Goal: Task Accomplishment & Management: Complete application form

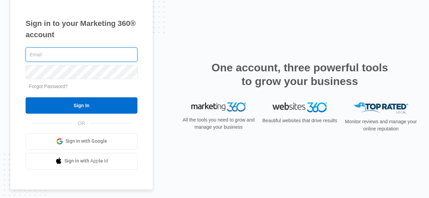
click at [77, 59] on input "text" at bounding box center [82, 54] width 112 height 14
type input "[EMAIL_ADDRESS][DOMAIN_NAME]"
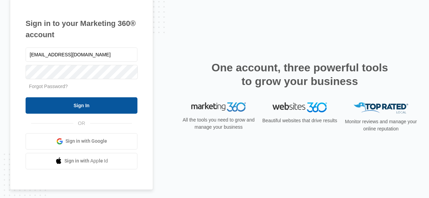
click at [95, 111] on input "Sign In" at bounding box center [82, 105] width 112 height 16
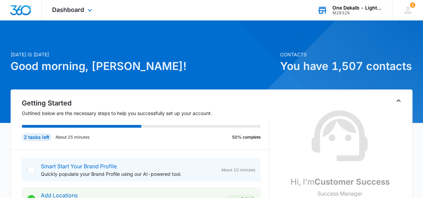
click at [353, 9] on div "One Dekalb - Lighthouse Living, LLC" at bounding box center [358, 7] width 50 height 5
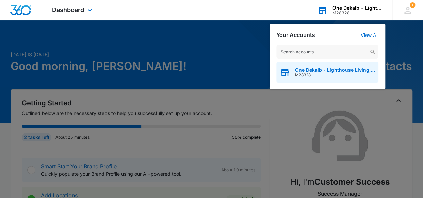
click at [334, 68] on span "One Dekalb - Lighthouse Living, LLC" at bounding box center [335, 69] width 80 height 5
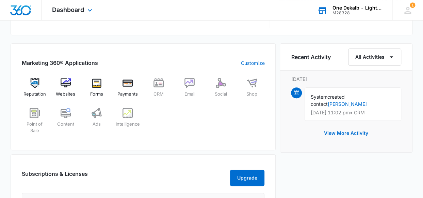
scroll to position [273, 0]
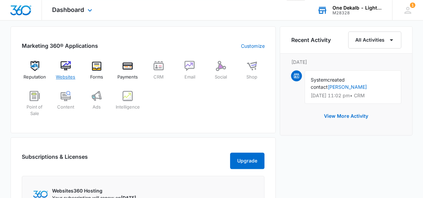
click at [70, 74] on span "Websites" at bounding box center [65, 77] width 19 height 7
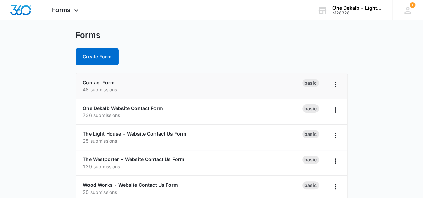
scroll to position [23, 0]
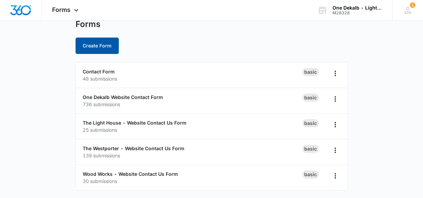
click at [102, 45] on button "Create Form" at bounding box center [97, 45] width 43 height 16
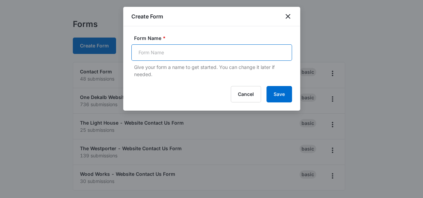
click at [185, 51] on input "Form Name *" at bounding box center [211, 52] width 161 height 16
type input "C"
type input "Prospect Contact Form Dekalb"
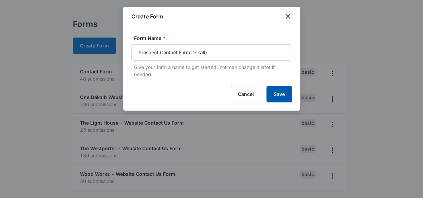
click at [282, 94] on button "Save" at bounding box center [280, 94] width 26 height 16
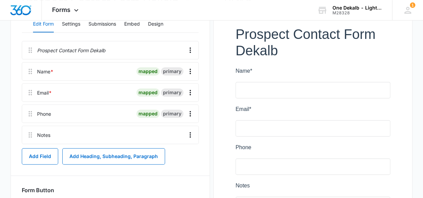
scroll to position [102, 0]
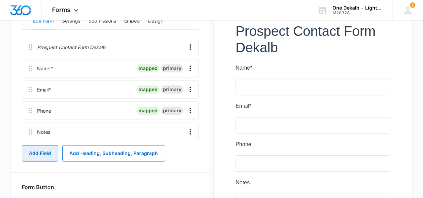
click at [31, 156] on button "Add Field" at bounding box center [40, 153] width 36 height 16
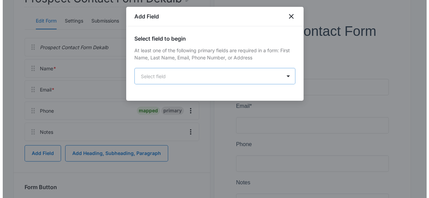
scroll to position [0, 0]
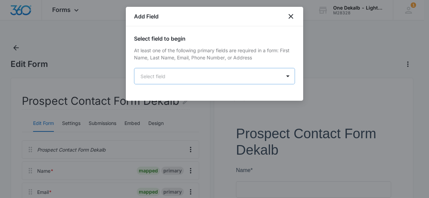
click at [204, 73] on body "Forms Apps Reputation Websites Forms CRM Email Social Shop Payments POS Content…" at bounding box center [214, 188] width 429 height 377
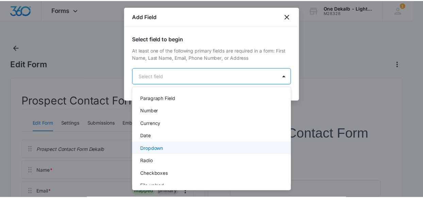
scroll to position [104, 0]
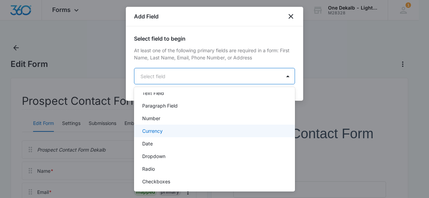
click at [203, 129] on div "Currency" at bounding box center [213, 130] width 143 height 7
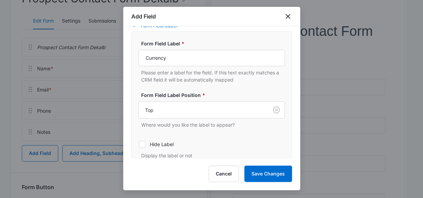
scroll to position [107, 0]
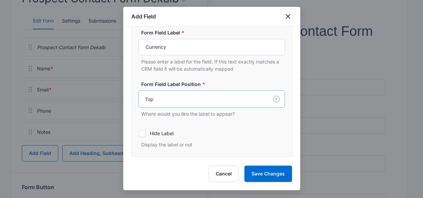
click at [224, 99] on div at bounding box center [202, 99] width 114 height 9
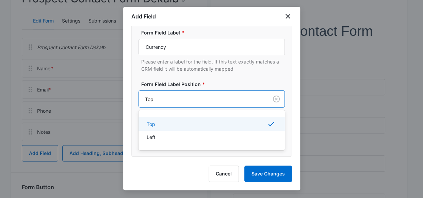
click at [224, 99] on div at bounding box center [202, 99] width 114 height 9
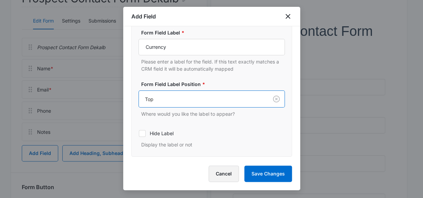
click at [230, 170] on button "Cancel" at bounding box center [224, 173] width 30 height 16
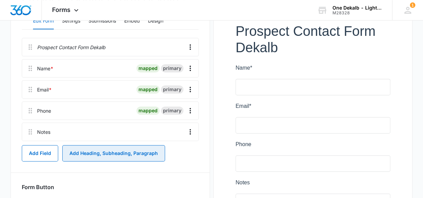
click at [93, 151] on button "Add Heading, Subheading, Paragraph" at bounding box center [113, 153] width 103 height 16
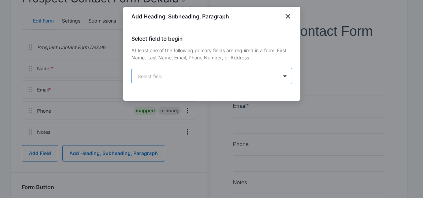
scroll to position [0, 0]
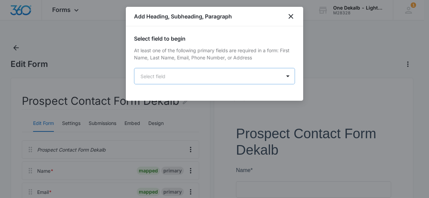
click at [198, 77] on body "Forms Apps Reputation Websites Forms CRM Email Social Shop Payments POS Content…" at bounding box center [214, 188] width 429 height 377
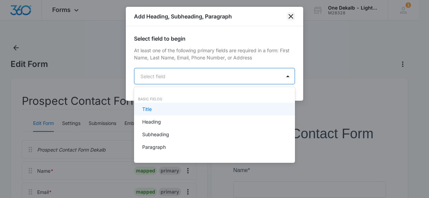
drag, startPoint x: 287, startPoint y: 11, endPoint x: 287, endPoint y: 15, distance: 4.1
click at [287, 13] on div at bounding box center [214, 99] width 429 height 198
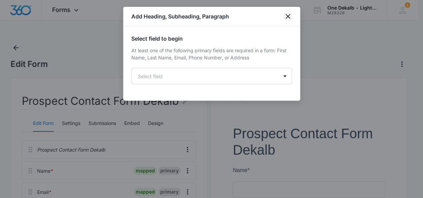
click at [287, 16] on icon "close" at bounding box center [288, 16] width 5 height 5
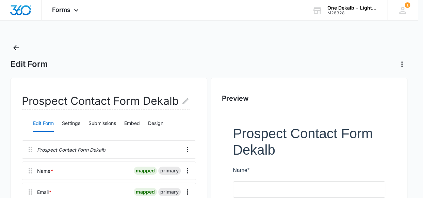
scroll to position [156, 0]
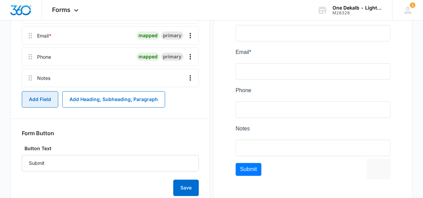
click at [44, 97] on button "Add Field" at bounding box center [40, 99] width 36 height 16
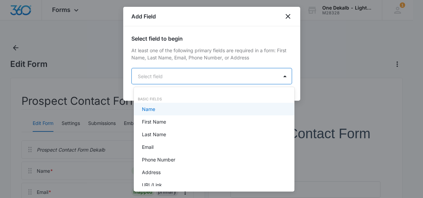
click at [173, 77] on body "Forms Apps Reputation Websites Forms CRM Email Social Shop Payments POS Content…" at bounding box center [211, 99] width 423 height 198
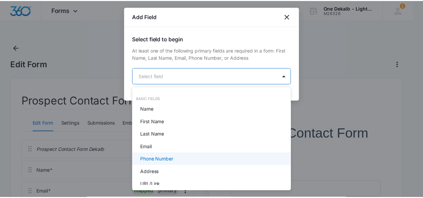
scroll to position [34, 0]
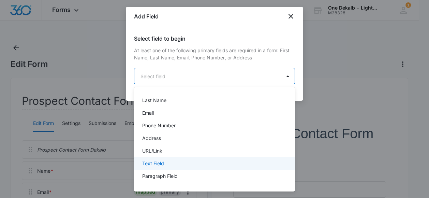
click at [183, 163] on div "Text Field" at bounding box center [213, 162] width 143 height 7
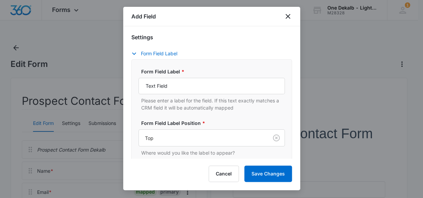
scroll to position [102, 0]
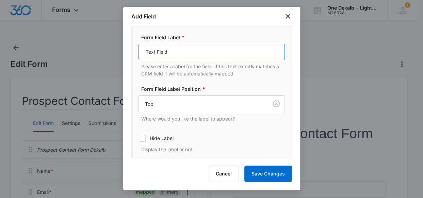
drag, startPoint x: 188, startPoint y: 51, endPoint x: 125, endPoint y: 55, distance: 62.8
click at [125, 55] on div "Select field to begin At least one of the following primary fields are required…" at bounding box center [211, 92] width 177 height 132
type input "Budget"
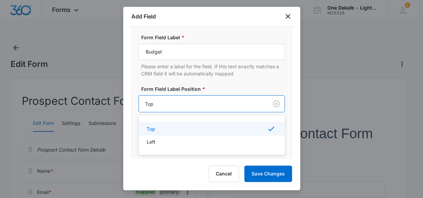
click at [224, 101] on div at bounding box center [202, 103] width 114 height 9
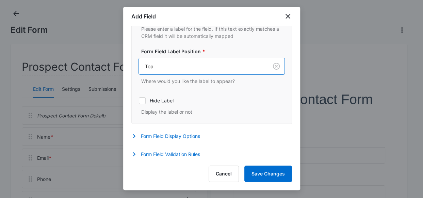
scroll to position [141, 0]
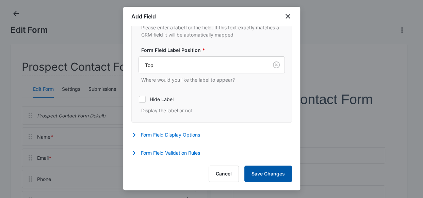
click at [256, 168] on button "Save Changes" at bounding box center [269, 173] width 48 height 16
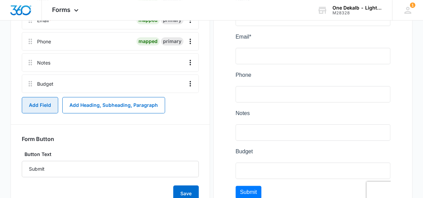
scroll to position [156, 0]
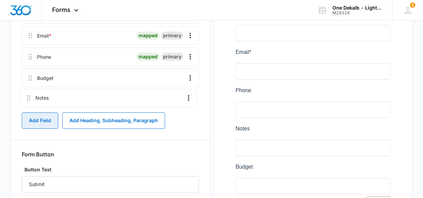
drag, startPoint x: 28, startPoint y: 82, endPoint x: 27, endPoint y: 103, distance: 21.2
click at [27, 103] on div "Prospect Contact Form Dekalb Name * mapped primary Email * mapped primary Phone…" at bounding box center [110, 46] width 177 height 124
click at [45, 121] on button "Add Field" at bounding box center [40, 120] width 36 height 16
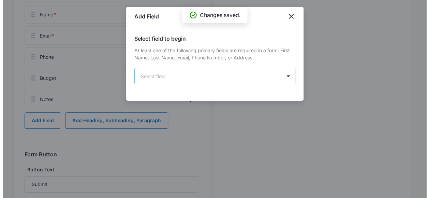
scroll to position [0, 0]
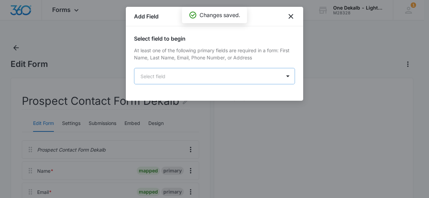
click at [172, 79] on body "Forms Apps Reputation Websites Forms CRM Email Social Shop Payments POS Content…" at bounding box center [214, 199] width 429 height 398
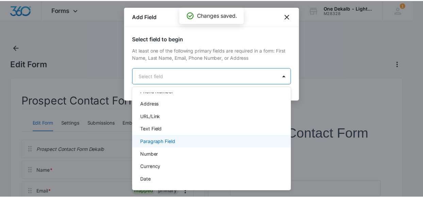
scroll to position [102, 0]
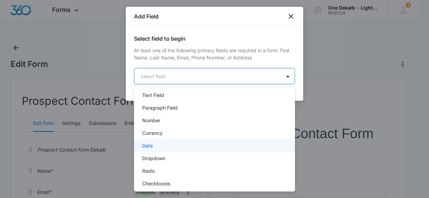
click at [167, 143] on div "Date" at bounding box center [213, 145] width 143 height 7
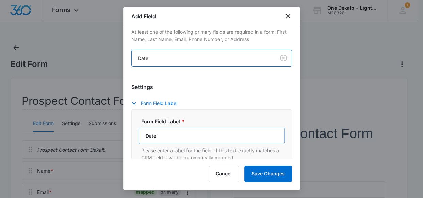
scroll to position [34, 0]
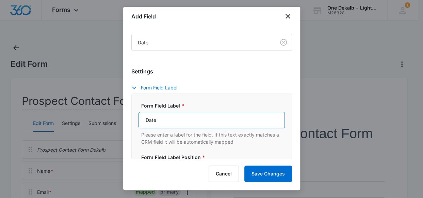
drag, startPoint x: 162, startPoint y: 121, endPoint x: 135, endPoint y: 121, distance: 27.9
click at [135, 121] on div "Form Field Label * Date Please enter a label for the field. If this text exactl…" at bounding box center [211, 161] width 161 height 136
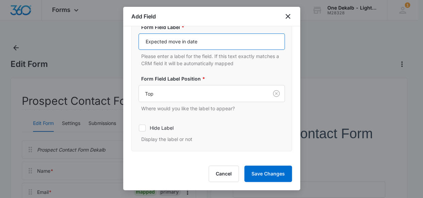
scroll to position [136, 0]
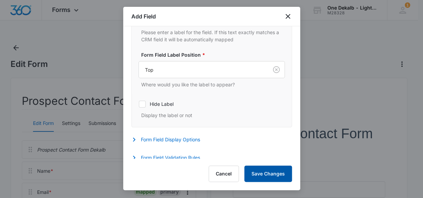
type input "Expected move in date"
click at [275, 174] on button "Save Changes" at bounding box center [269, 173] width 48 height 16
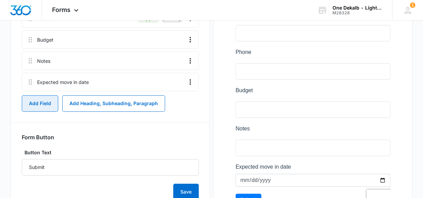
scroll to position [180, 0]
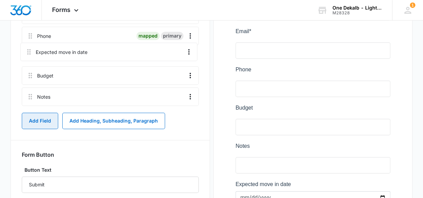
drag, startPoint x: 28, startPoint y: 96, endPoint x: 27, endPoint y: 48, distance: 48.4
click at [27, 48] on div "Prospect Contact Form Dekalb Name * mapped primary Email * mapped primary Phone…" at bounding box center [110, 35] width 177 height 145
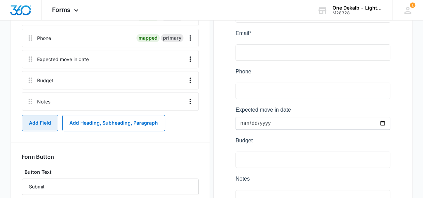
scroll to position [176, 0]
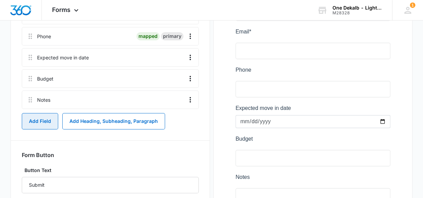
click at [38, 116] on button "Add Field" at bounding box center [40, 121] width 36 height 16
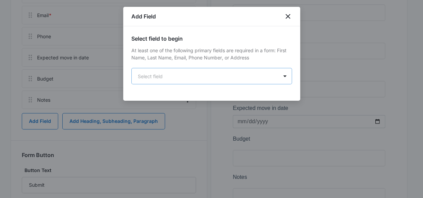
click at [170, 76] on body "Forms Apps Reputation Websites Forms CRM Email Social Shop Payments POS Content…" at bounding box center [211, 47] width 423 height 446
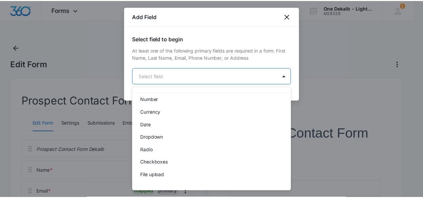
scroll to position [136, 0]
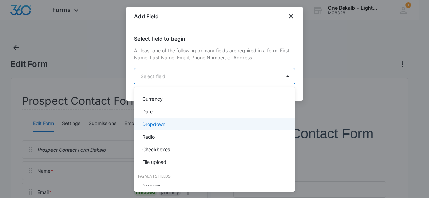
click at [169, 127] on div "Dropdown" at bounding box center [213, 123] width 143 height 7
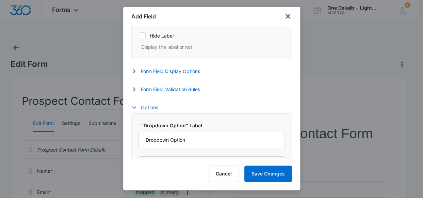
scroll to position [227, 0]
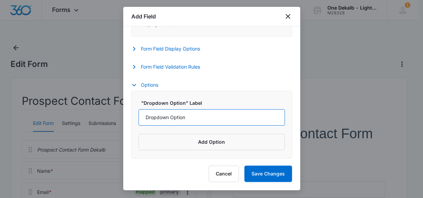
click at [203, 113] on input "Dropdown Option" at bounding box center [212, 117] width 146 height 16
drag, startPoint x: 200, startPoint y: 115, endPoint x: 84, endPoint y: 123, distance: 116.1
type input "Studio"
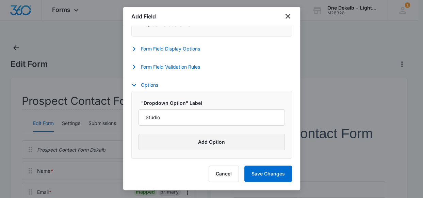
click at [187, 135] on button "Add Option" at bounding box center [212, 142] width 146 height 16
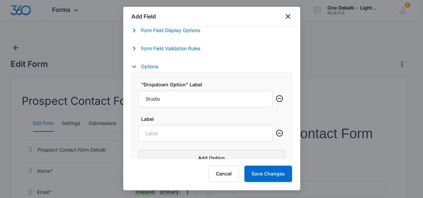
scroll to position [261, 0]
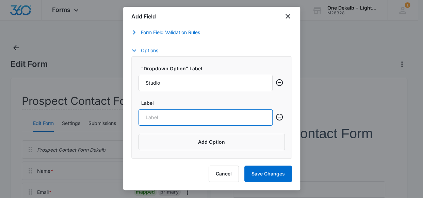
click at [169, 118] on input "Label" at bounding box center [206, 117] width 134 height 16
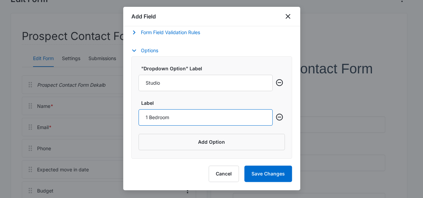
scroll to position [68, 0]
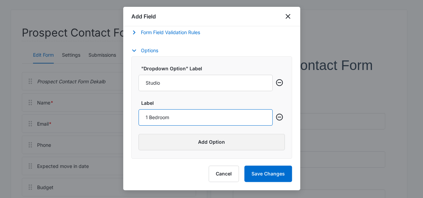
type input "1 Bedroom"
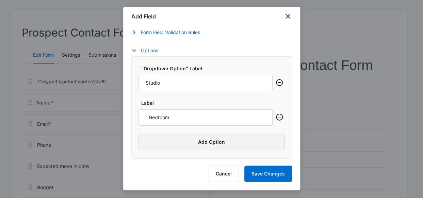
click at [215, 142] on button "Add Option" at bounding box center [212, 142] width 146 height 16
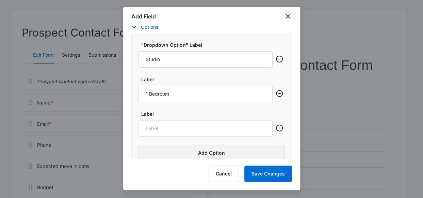
scroll to position [295, 0]
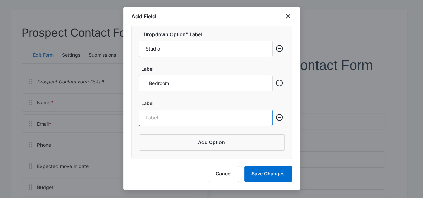
click at [176, 117] on input "Label" at bounding box center [206, 117] width 134 height 16
type input "2 Bedroom"
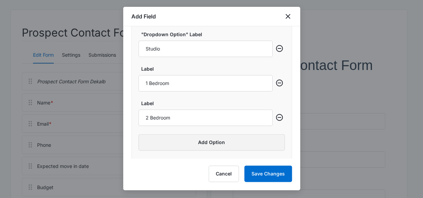
click at [228, 139] on button "Add Option" at bounding box center [212, 142] width 146 height 16
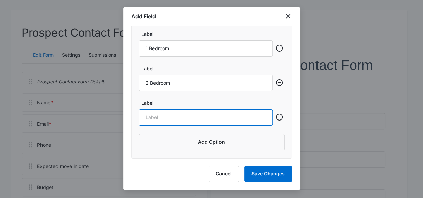
click at [183, 118] on input "Label" at bounding box center [206, 117] width 134 height 16
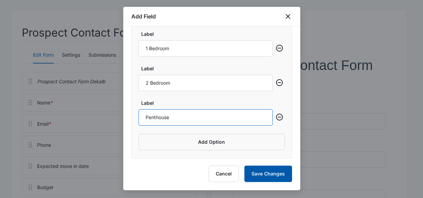
type input "Penthouse"
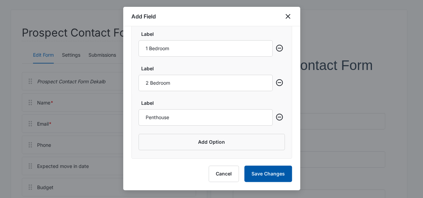
click at [265, 172] on button "Save Changes" at bounding box center [269, 173] width 48 height 16
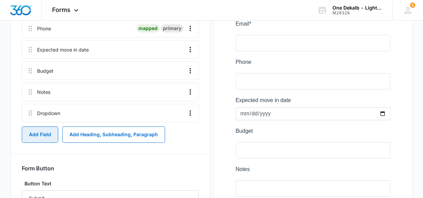
scroll to position [177, 0]
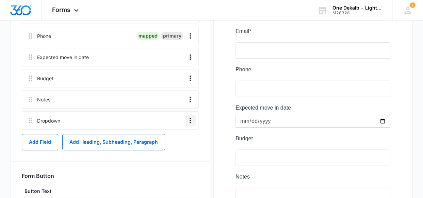
click at [187, 117] on icon "Overflow Menu" at bounding box center [190, 120] width 8 height 8
click at [125, 116] on div at bounding box center [122, 120] width 119 height 18
drag, startPoint x: 29, startPoint y: 119, endPoint x: 30, endPoint y: 93, distance: 25.9
click at [30, 93] on div "Prospect Contact Form Dekalb Name * mapped primary Email * mapped primary Phone…" at bounding box center [110, 46] width 177 height 166
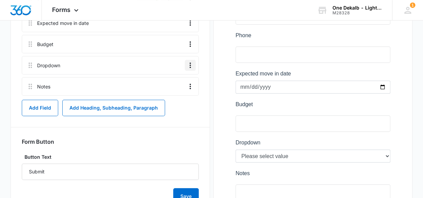
click at [186, 66] on icon "Overflow Menu" at bounding box center [190, 65] width 8 height 8
click at [168, 81] on div "Edit" at bounding box center [172, 83] width 14 height 5
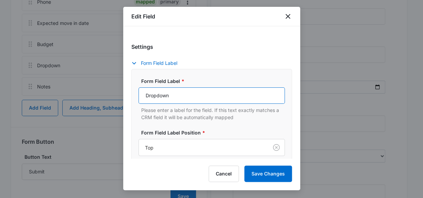
drag, startPoint x: 174, startPoint y: 95, endPoint x: 137, endPoint y: 95, distance: 36.8
click at [137, 95] on div "Form Field Label * Dropdown Please enter a label for the field. If this text ex…" at bounding box center [211, 137] width 161 height 136
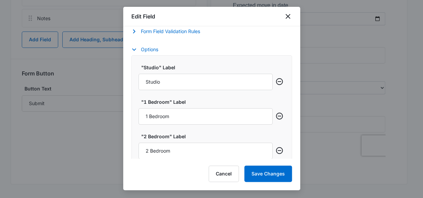
scroll to position [170, 0]
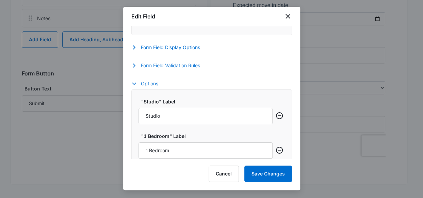
type input "Layout"
click at [168, 65] on button "Form Field Validation Rules" at bounding box center [169, 65] width 76 height 8
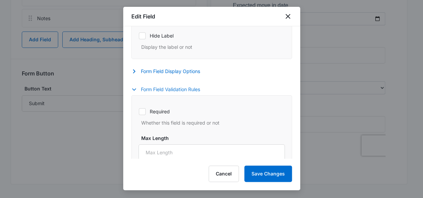
scroll to position [136, 0]
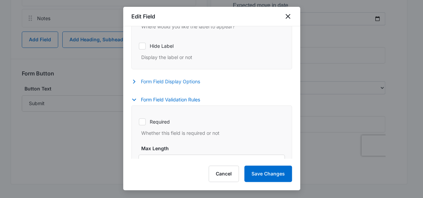
click at [185, 80] on button "Form Field Display Options" at bounding box center [169, 81] width 76 height 8
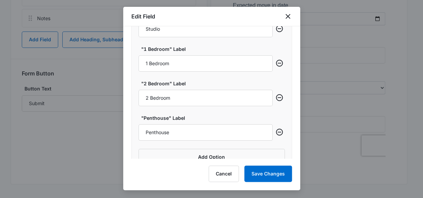
scroll to position [663, 0]
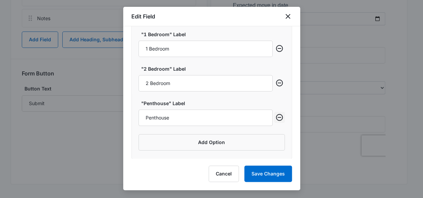
click at [278, 115] on button "Remove row" at bounding box center [279, 117] width 11 height 11
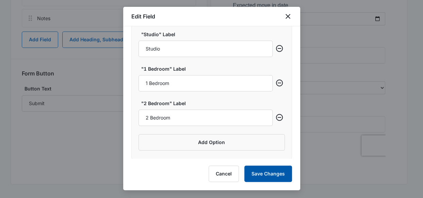
click at [276, 168] on button "Save Changes" at bounding box center [269, 173] width 48 height 16
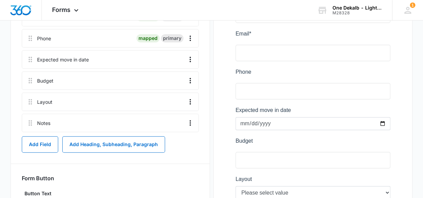
scroll to position [174, 0]
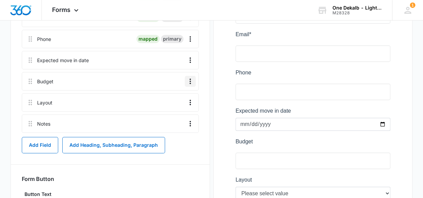
click at [186, 83] on button "Overflow Menu" at bounding box center [190, 81] width 11 height 11
click at [176, 97] on div "Edit" at bounding box center [172, 99] width 14 height 5
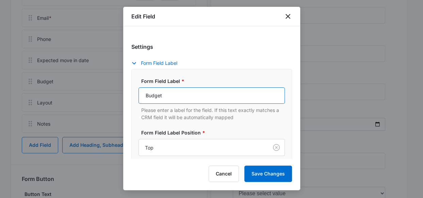
click at [186, 92] on input "Budget" at bounding box center [212, 95] width 146 height 16
type input "Budget Range"
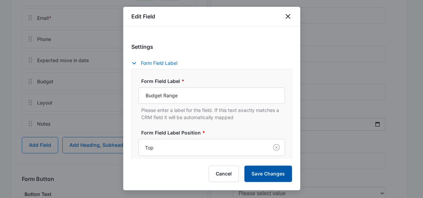
click at [271, 169] on button "Save Changes" at bounding box center [269, 173] width 48 height 16
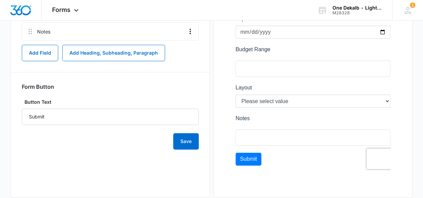
scroll to position [279, 0]
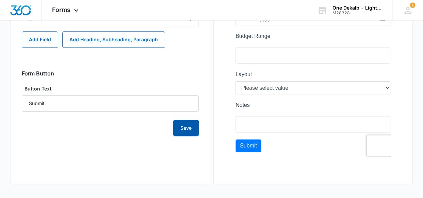
click at [184, 129] on button "Save" at bounding box center [186, 128] width 26 height 16
click at [187, 125] on button "Save" at bounding box center [186, 128] width 26 height 16
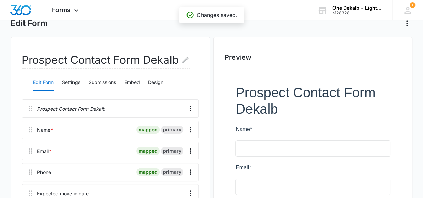
scroll to position [0, 0]
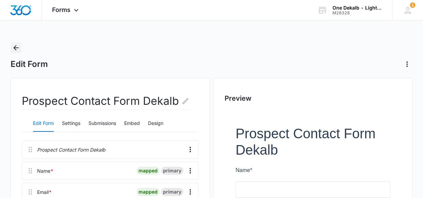
click at [13, 47] on icon "Back" at bounding box center [16, 48] width 8 height 8
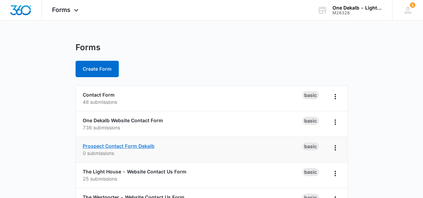
click at [130, 147] on link "Prospect Contact Form Dekalb" at bounding box center [119, 146] width 72 height 6
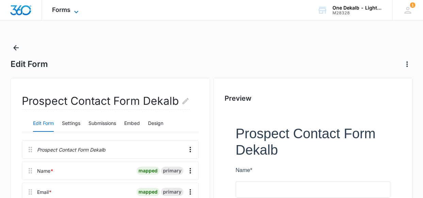
click at [65, 9] on span "Forms" at bounding box center [61, 9] width 18 height 7
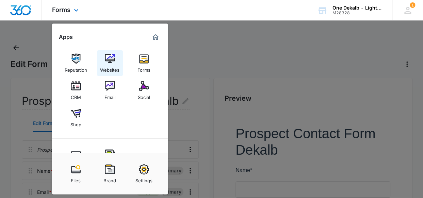
click at [108, 62] on img at bounding box center [110, 58] width 10 height 10
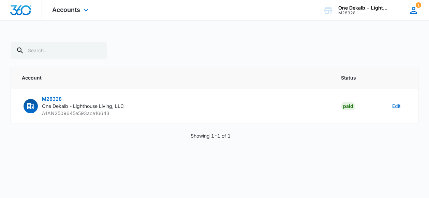
drag, startPoint x: 405, startPoint y: 13, endPoint x: 410, endPoint y: 11, distance: 4.9
click at [406, 12] on div "1 JM Jessica Mejias jmejias@benchmarkrealestate.com My Profile 1 Notifications …" at bounding box center [413, 10] width 31 height 20
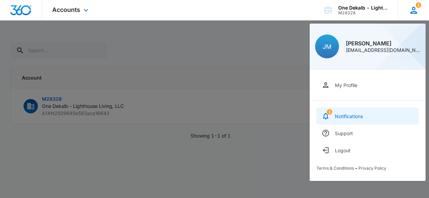
click at [346, 114] on div "Notifications" at bounding box center [349, 116] width 28 height 6
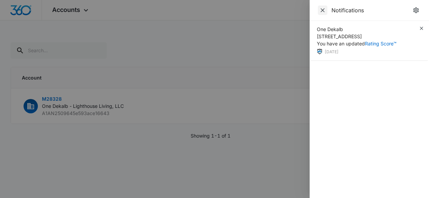
click at [322, 10] on icon "Close" at bounding box center [322, 10] width 4 height 4
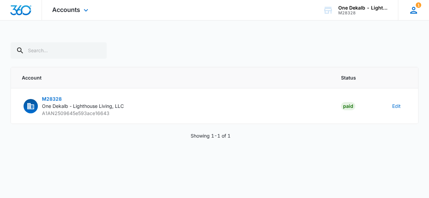
click at [408, 10] on icon at bounding box center [413, 10] width 10 height 10
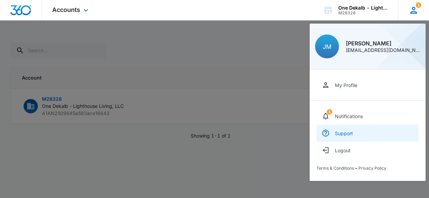
click at [367, 133] on link "Support" at bounding box center [367, 132] width 102 height 17
